Goal: Information Seeking & Learning: Learn about a topic

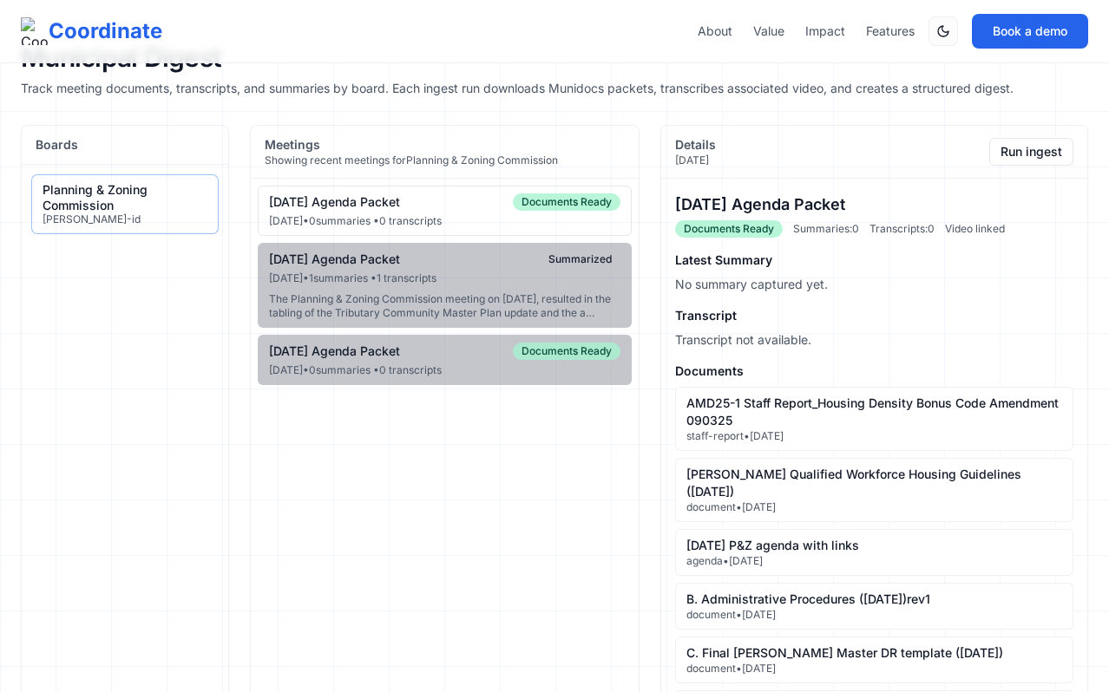
drag, startPoint x: 169, startPoint y: 219, endPoint x: 172, endPoint y: 248, distance: 29.6
click at [172, 248] on aside "Boards Planning & Zoning Commission [PERSON_NAME]-id" at bounding box center [125, 569] width 208 height 888
click at [586, 508] on section "Meetings Showing recent meetings for Planning & Zoning Commission 09-10-2025 Ag…" at bounding box center [445, 569] width 390 height 888
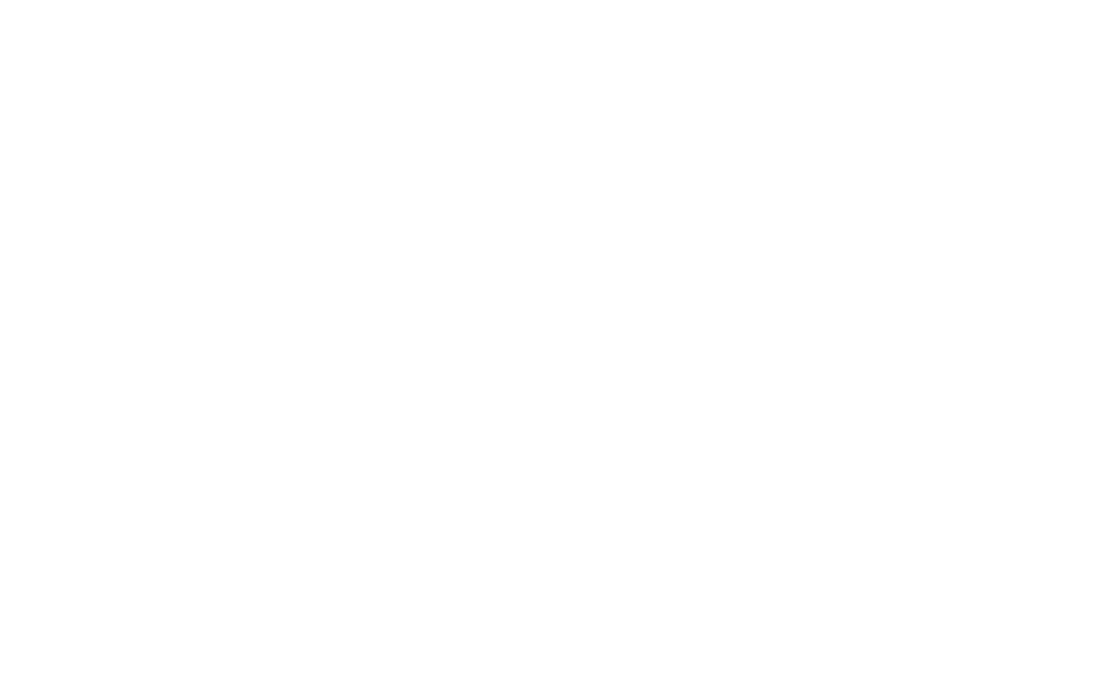
click at [337, 7] on html at bounding box center [554, 3] width 1109 height 7
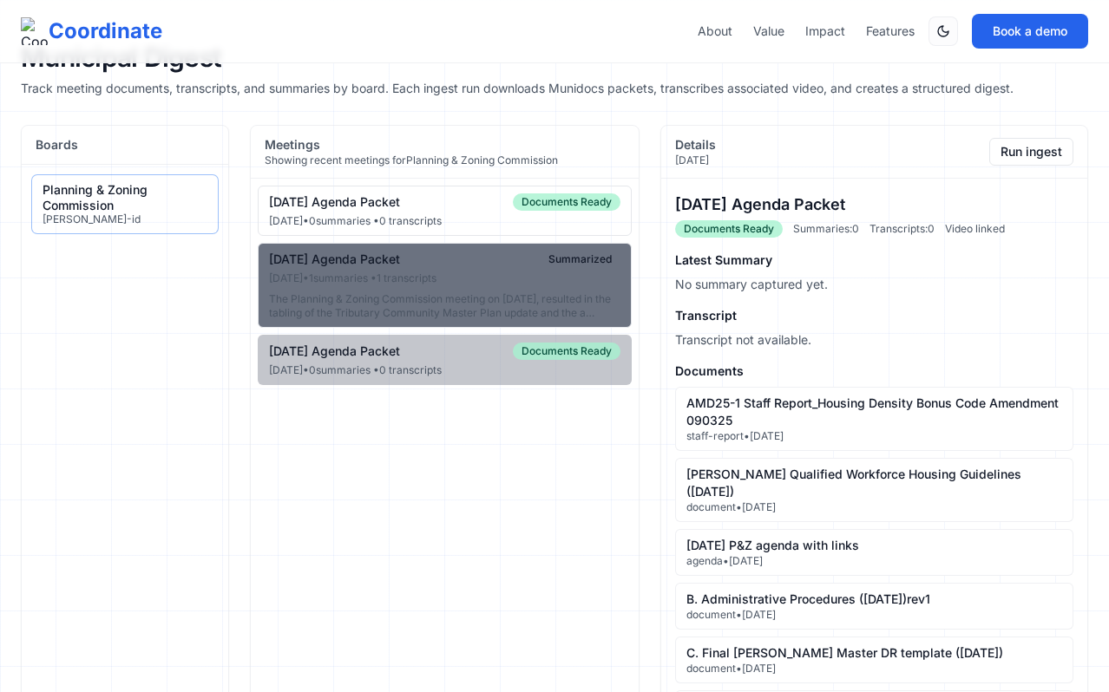
click at [565, 311] on div "The Planning & Zoning Commission meeting on [DATE], resulted in the tabling of …" at bounding box center [444, 306] width 351 height 28
